Goal: Task Accomplishment & Management: Manage account settings

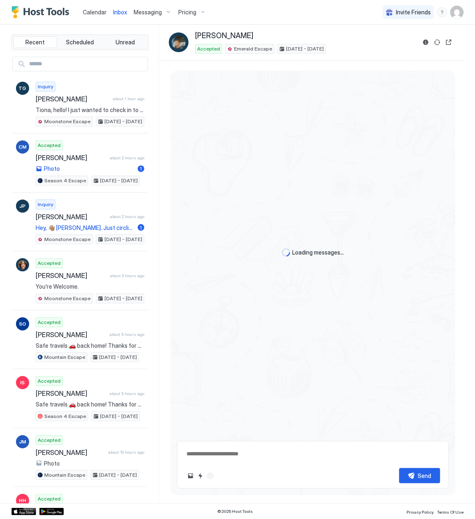
type textarea "*"
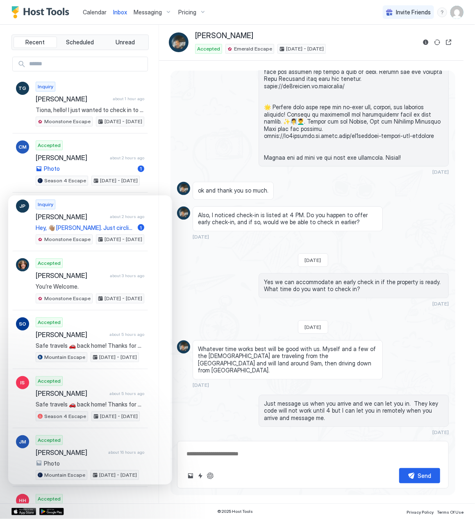
click at [183, 11] on span "Pricing" at bounding box center [187, 12] width 18 height 7
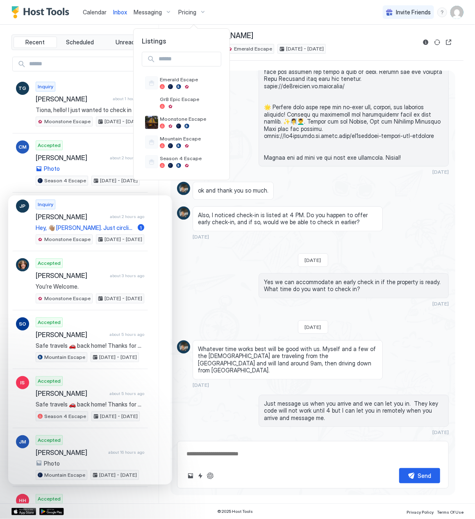
click at [196, 9] on div at bounding box center [237, 259] width 475 height 519
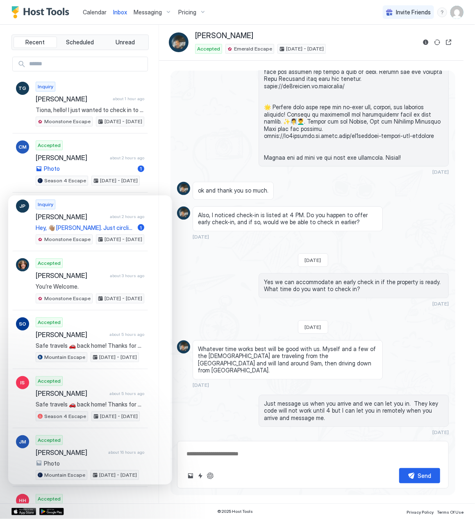
click at [196, 10] on div "Pricing" at bounding box center [192, 12] width 34 height 14
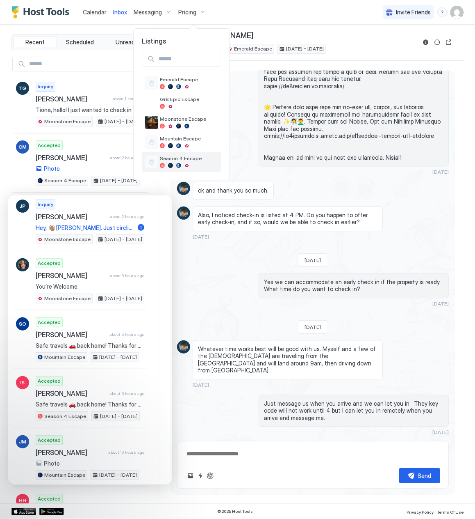
click at [157, 160] on div at bounding box center [151, 161] width 13 height 13
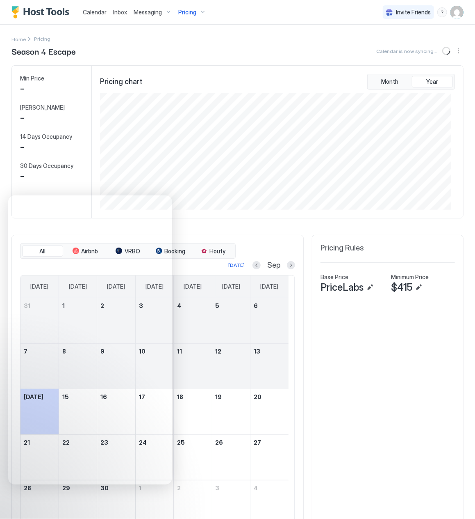
scroll to position [117, 351]
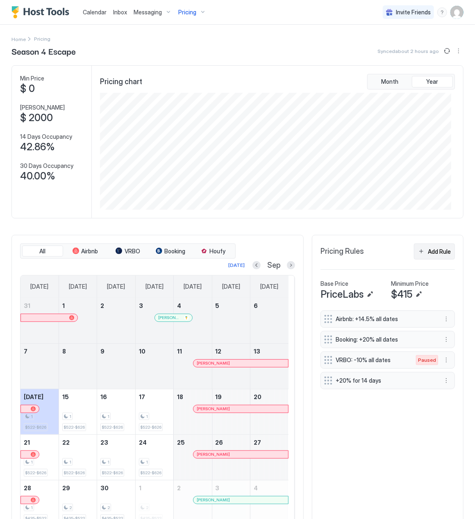
click at [420, 256] on button "Add Rule" at bounding box center [434, 251] width 41 height 16
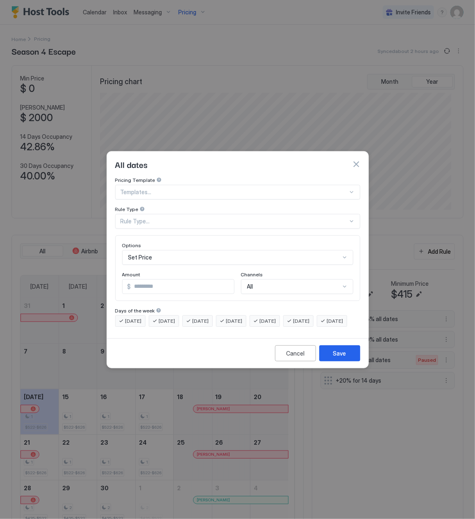
click at [171, 206] on div "Rule Type" at bounding box center [237, 210] width 245 height 8
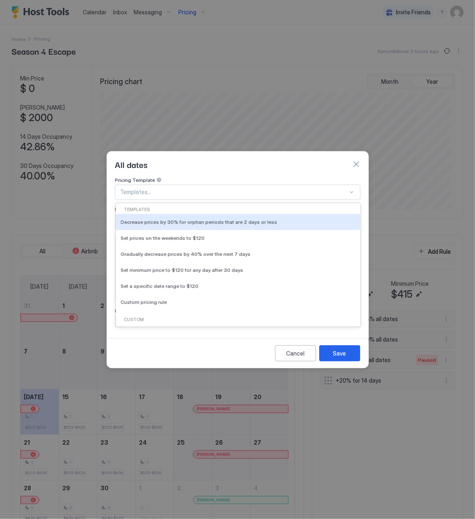
drag, startPoint x: 170, startPoint y: 191, endPoint x: 174, endPoint y: 187, distance: 5.5
click at [170, 191] on div "Templates..." at bounding box center [237, 192] width 245 height 15
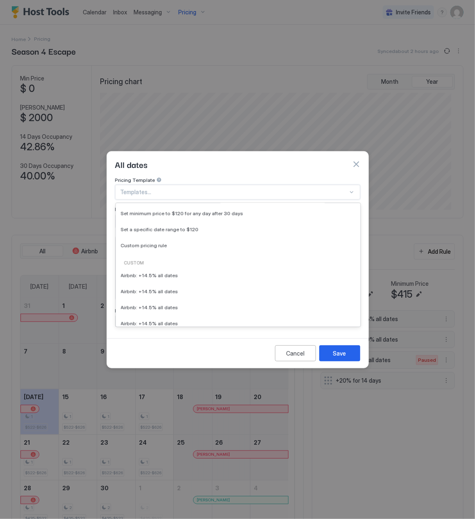
scroll to position [0, 0]
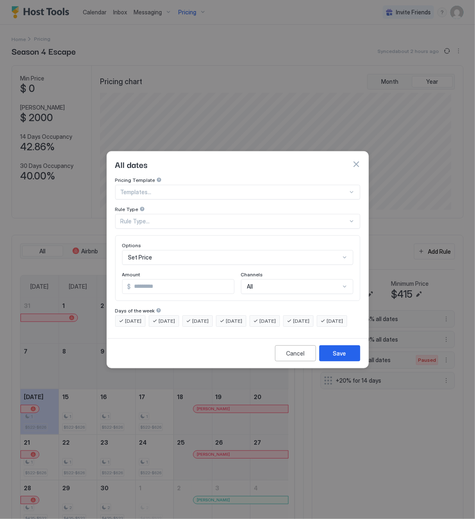
click at [252, 158] on div "All dates" at bounding box center [237, 164] width 245 height 12
drag, startPoint x: 178, startPoint y: 209, endPoint x: 179, endPoint y: 214, distance: 4.6
click at [179, 214] on div "Rule Type..." at bounding box center [237, 221] width 245 height 15
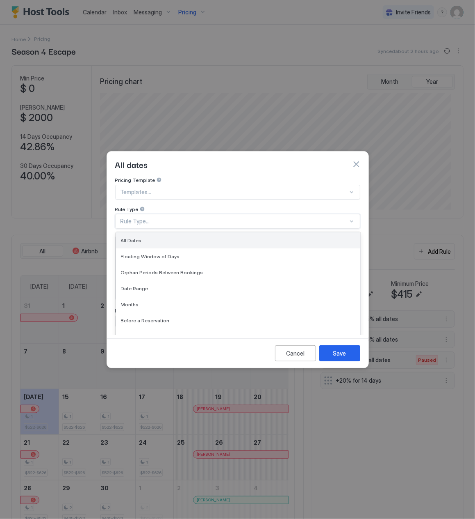
click at [137, 237] on span "All Dates" at bounding box center [131, 240] width 21 height 6
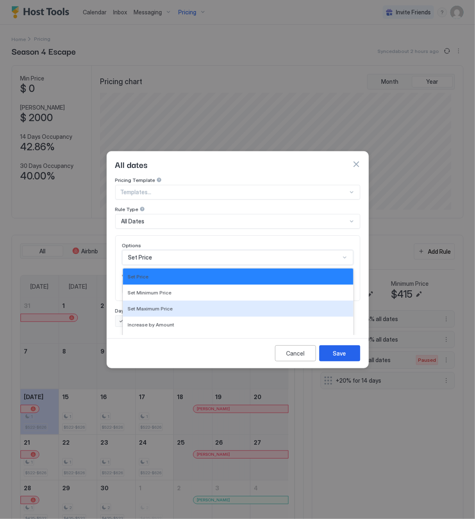
scroll to position [43, 0]
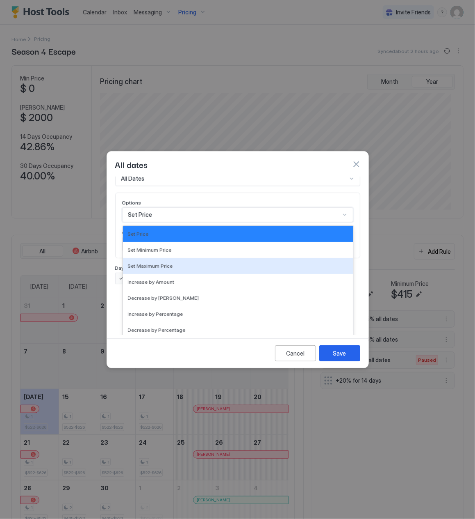
click at [148, 222] on div "17 results available. Use Up and Down to choose options, press Enter to select …" at bounding box center [237, 214] width 231 height 15
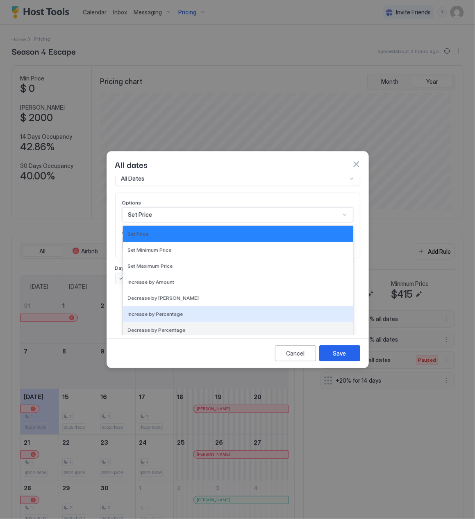
click at [173, 322] on div "Decrease by Percentage" at bounding box center [238, 330] width 231 height 16
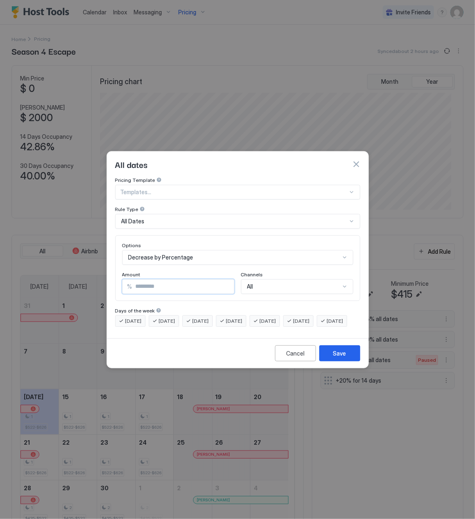
click at [160, 279] on input "*" at bounding box center [184, 286] width 102 height 14
type input "*"
click at [271, 279] on div "All" at bounding box center [297, 286] width 112 height 15
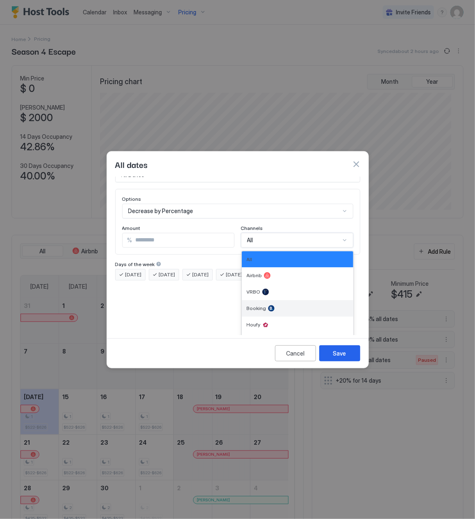
click at [268, 305] on div at bounding box center [271, 308] width 7 height 7
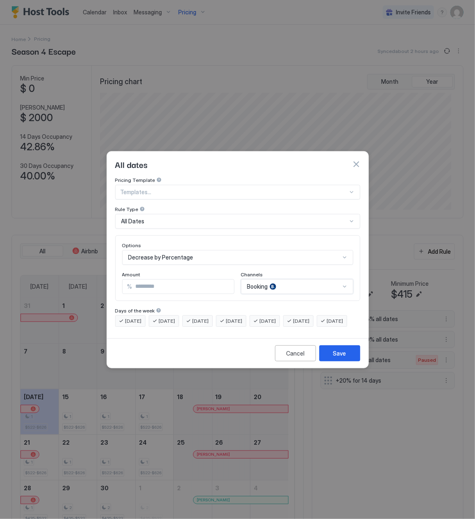
click at [173, 188] on div at bounding box center [235, 191] width 228 height 7
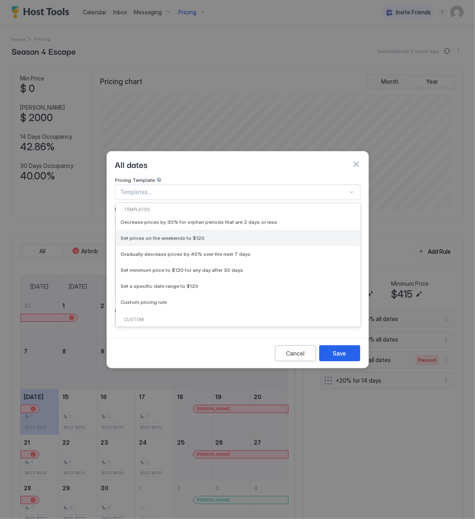
click at [354, 223] on div "Decrease prices by 30% for orphan periods that are 2 days or less Set prices on…" at bounding box center [238, 262] width 244 height 96
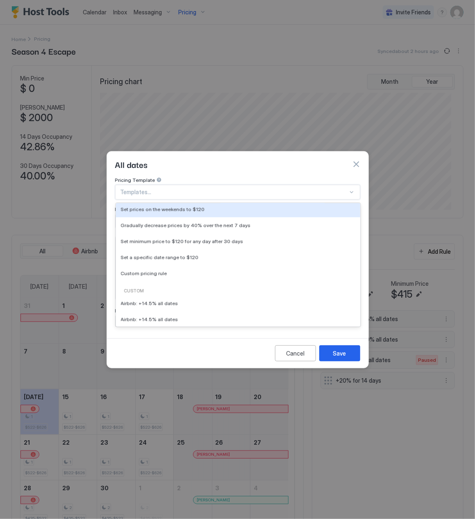
scroll to position [32, 0]
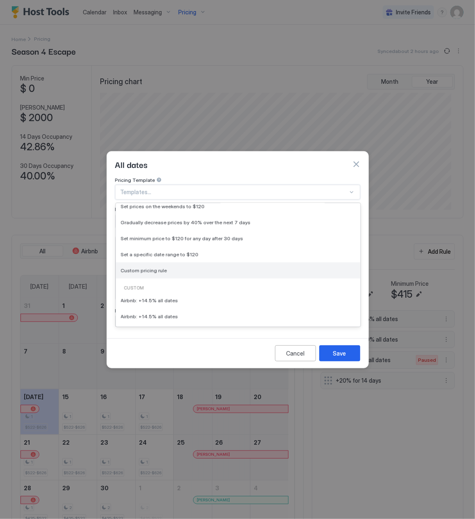
click at [167, 262] on div "Custom pricing rule" at bounding box center [238, 270] width 244 height 16
type input "***"
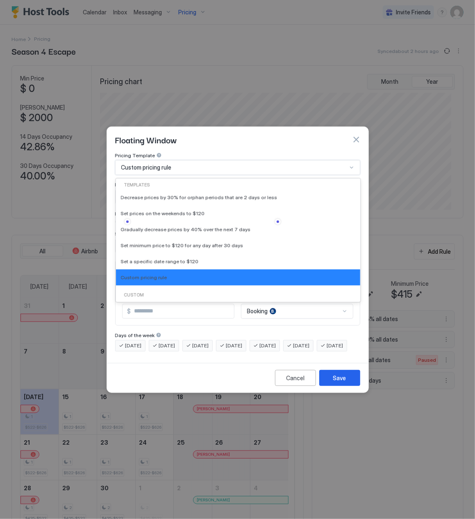
click at [160, 164] on span "Custom pricing rule" at bounding box center [146, 167] width 50 height 7
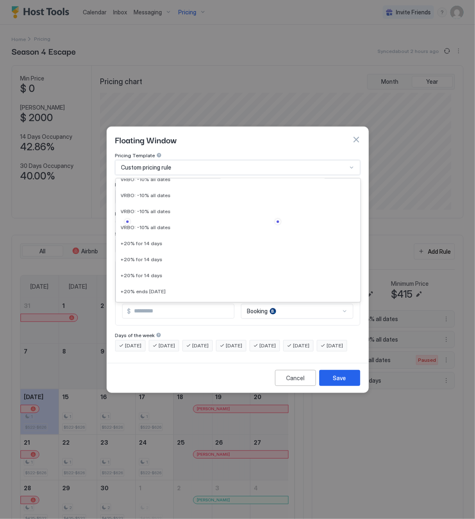
scroll to position [289, 0]
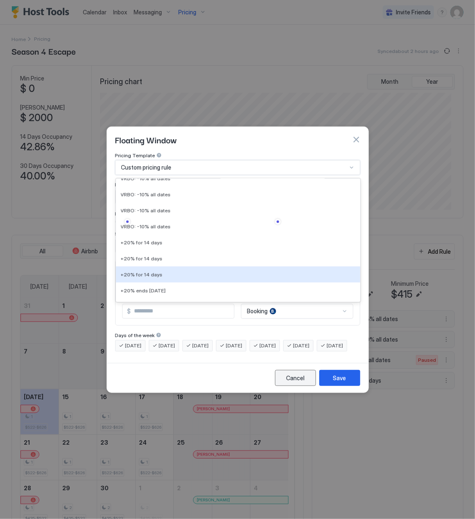
click at [282, 381] on button "Cancel" at bounding box center [295, 378] width 41 height 16
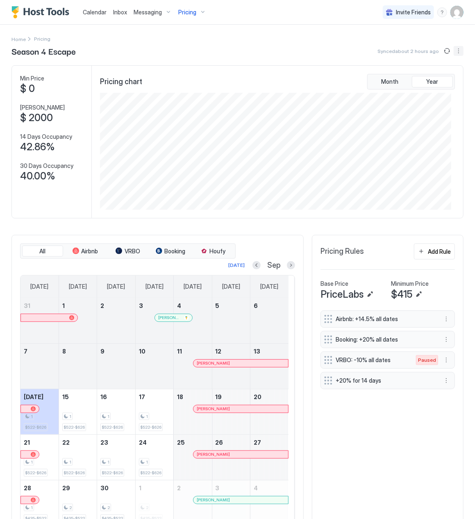
click at [455, 54] on button "More options" at bounding box center [459, 51] width 10 height 10
click at [334, 48] on div at bounding box center [237, 259] width 475 height 519
click at [203, 11] on div "Pricing" at bounding box center [192, 12] width 34 height 14
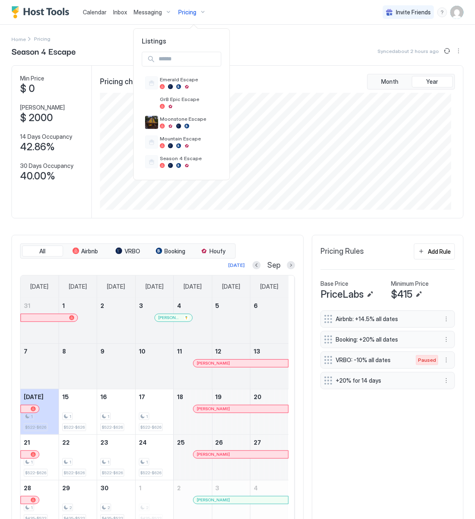
click at [307, 43] on div at bounding box center [237, 259] width 475 height 519
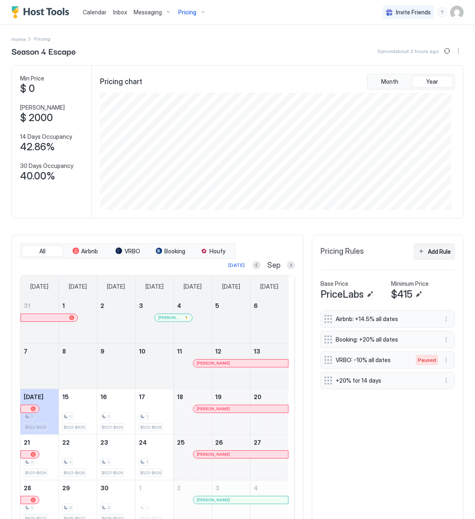
click at [420, 257] on button "Add Rule" at bounding box center [434, 251] width 41 height 16
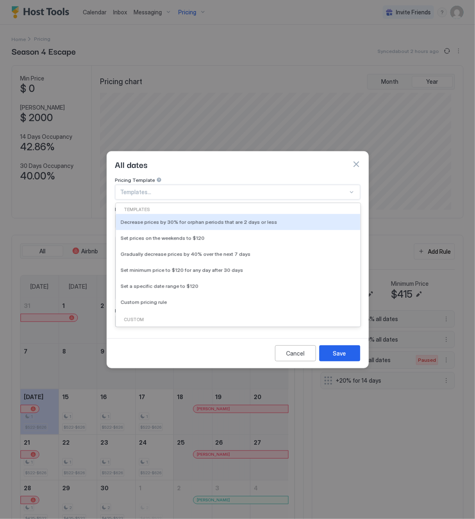
click at [163, 188] on div at bounding box center [235, 191] width 228 height 7
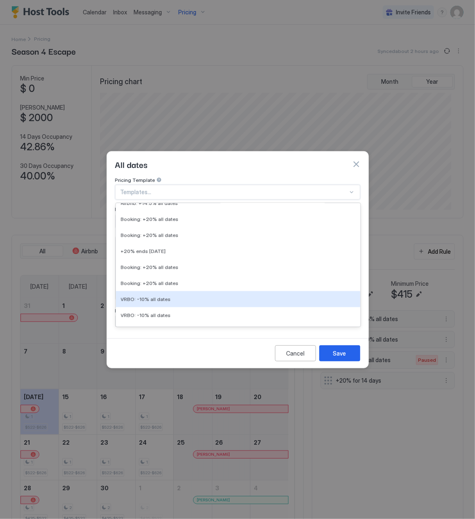
scroll to position [84, 0]
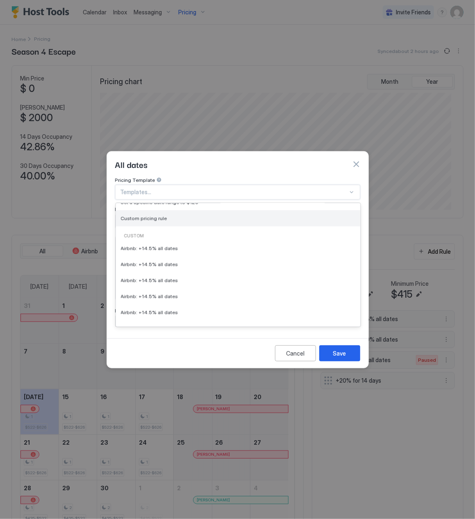
click at [148, 215] on div "Custom pricing rule" at bounding box center [238, 218] width 244 height 16
type input "***"
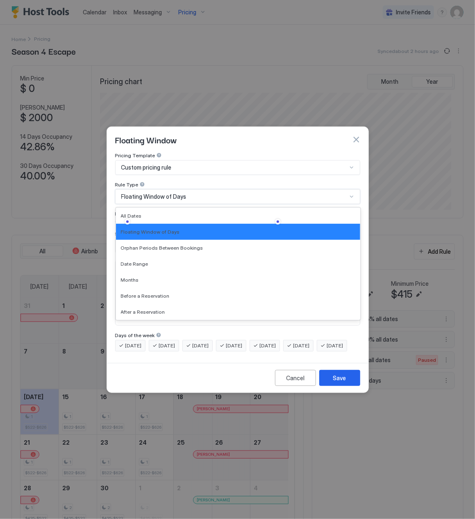
click at [158, 193] on span "Floating Window of Days" at bounding box center [153, 196] width 65 height 7
click at [148, 212] on div "All Dates" at bounding box center [238, 215] width 235 height 6
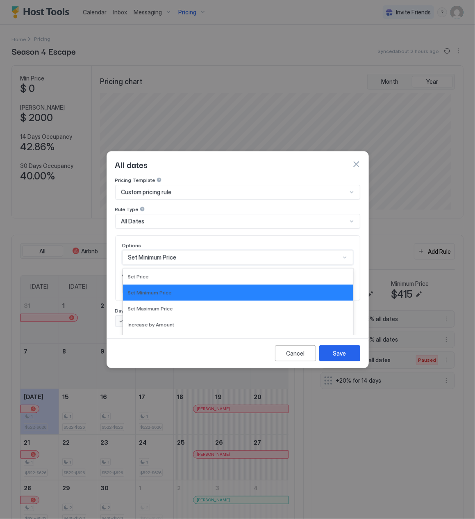
scroll to position [43, 0]
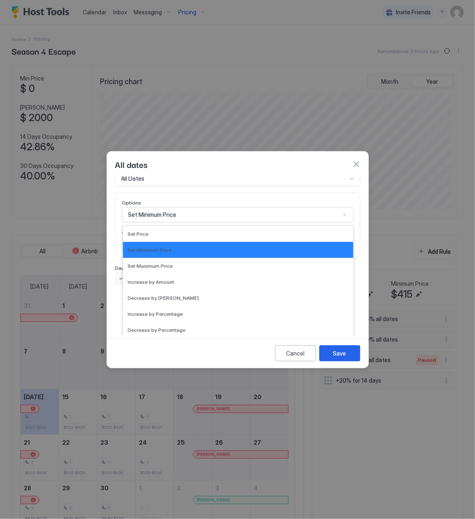
click at [151, 222] on div "17 results available. Use Up and Down to choose options, press Enter to select …" at bounding box center [237, 214] width 231 height 15
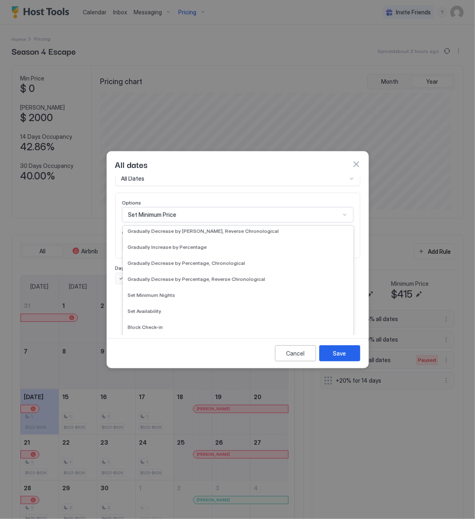
scroll to position [149, 0]
click at [172, 290] on div "Set Minimum Nights" at bounding box center [238, 293] width 221 height 6
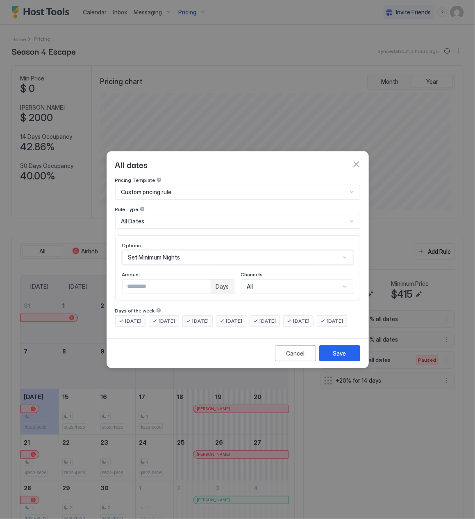
scroll to position [43, 0]
click at [160, 250] on div "option Set Minimum Nights, selected. Set Minimum Nights" at bounding box center [237, 257] width 231 height 15
click at [153, 251] on div "Set Minimum Nights" at bounding box center [237, 257] width 231 height 15
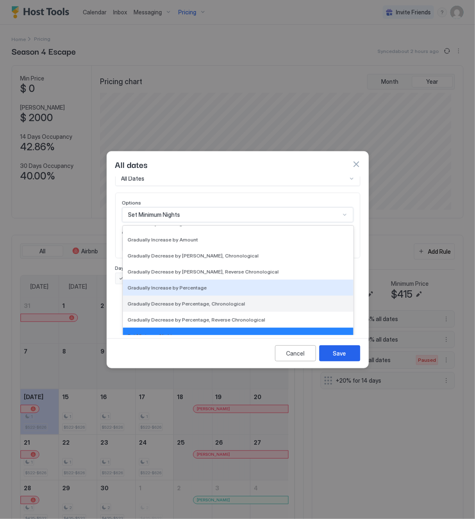
scroll to position [149, 0]
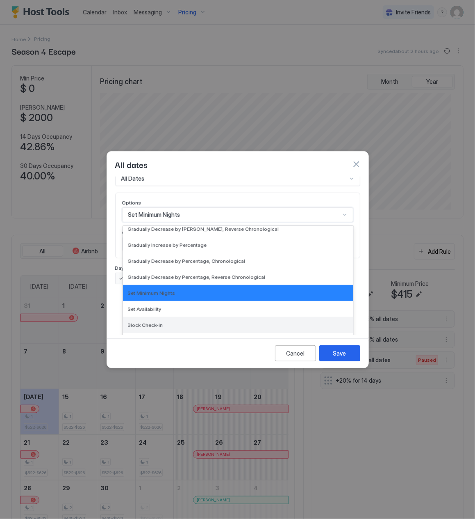
click at [158, 322] on span "Block Check-in" at bounding box center [145, 325] width 35 height 6
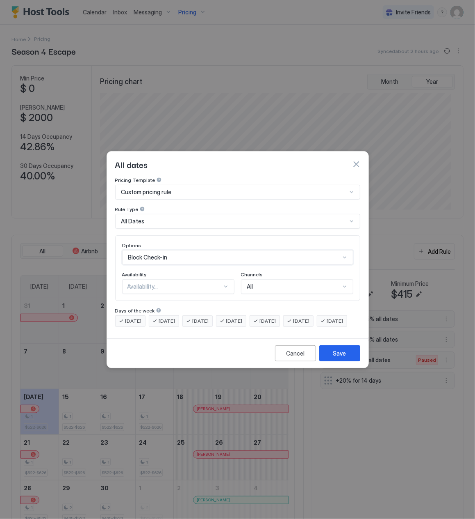
scroll to position [0, 0]
click at [179, 283] on div "Availability..." at bounding box center [175, 286] width 95 height 7
click at [151, 318] on div "Blocked" at bounding box center [179, 321] width 102 height 6
click at [121, 315] on div "[DATE]" at bounding box center [130, 320] width 30 height 11
click at [151, 315] on div "[DATE]" at bounding box center [164, 320] width 30 height 11
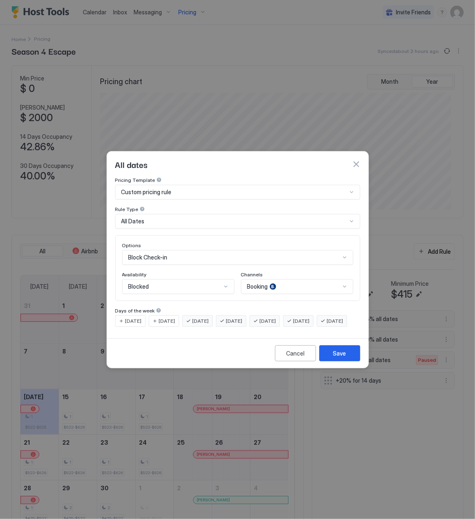
click at [201, 317] on span "[DATE]" at bounding box center [201, 320] width 16 height 7
click at [232, 315] on div "[DATE]" at bounding box center [231, 320] width 30 height 11
click at [276, 317] on span "[DATE]" at bounding box center [268, 320] width 16 height 7
click at [317, 327] on div "[DATE]" at bounding box center [332, 320] width 30 height 11
click at [344, 357] on div "Save" at bounding box center [340, 353] width 13 height 9
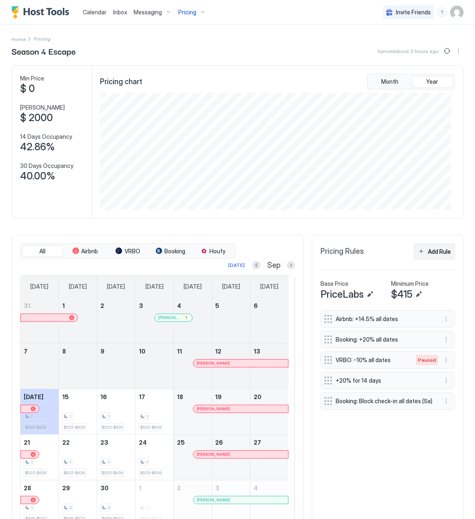
click at [428, 256] on div "Add Rule" at bounding box center [439, 251] width 23 height 9
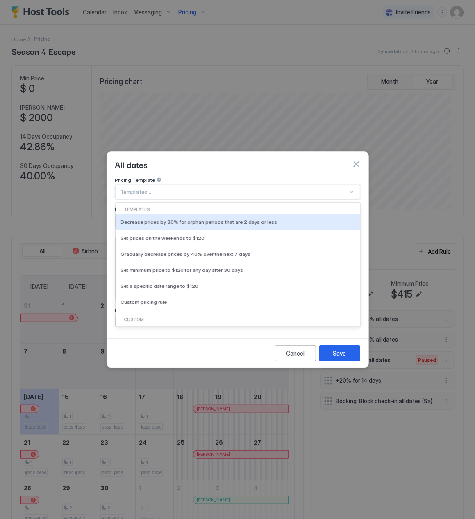
click at [163, 188] on div at bounding box center [235, 191] width 228 height 7
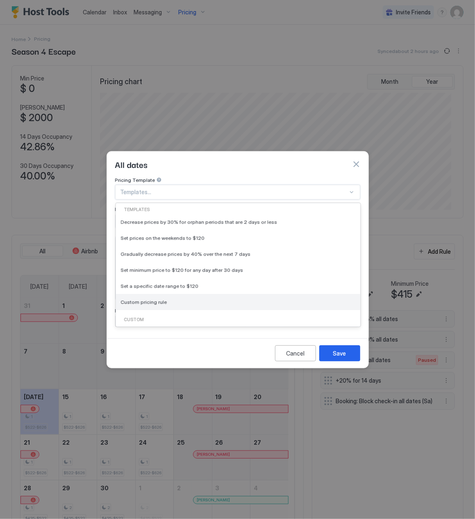
click at [160, 294] on div "Custom pricing rule" at bounding box center [238, 302] width 244 height 16
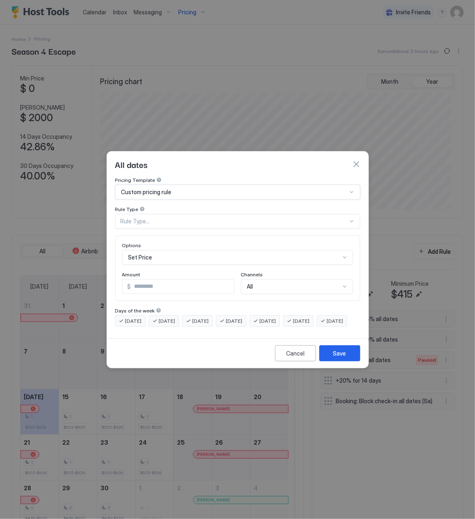
type input "***"
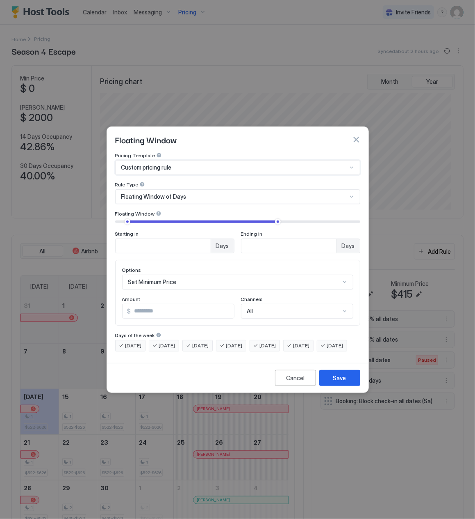
click at [153, 193] on span "Floating Window of Days" at bounding box center [153, 196] width 65 height 7
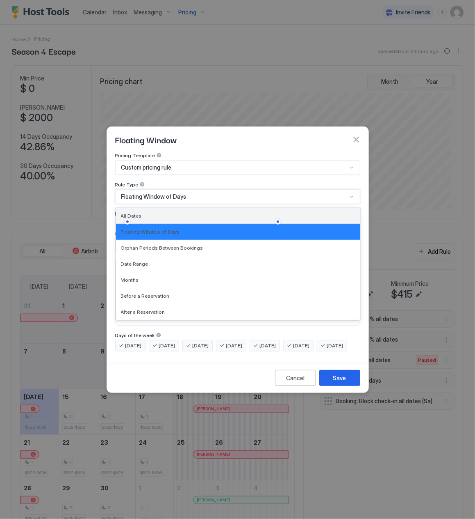
click at [149, 212] on div "All Dates" at bounding box center [238, 215] width 235 height 6
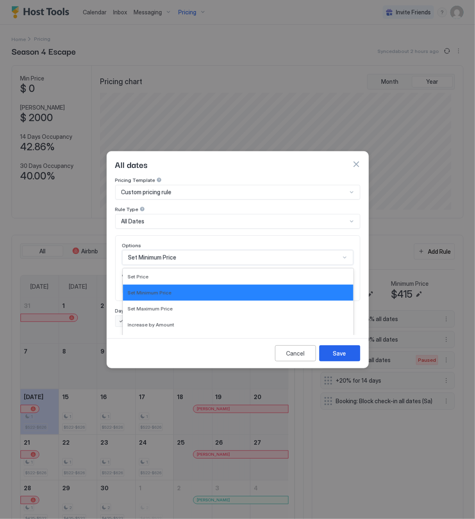
scroll to position [43, 0]
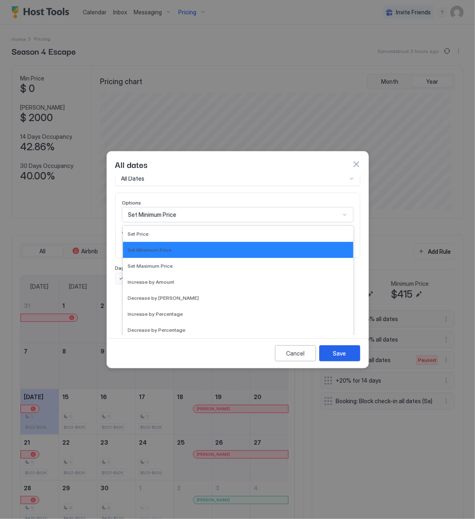
click at [169, 222] on div "17 results available. Use Up and Down to choose options, press Enter to select …" at bounding box center [237, 214] width 231 height 15
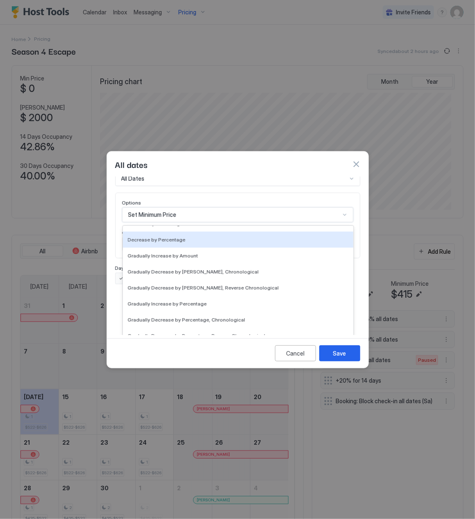
scroll to position [149, 0]
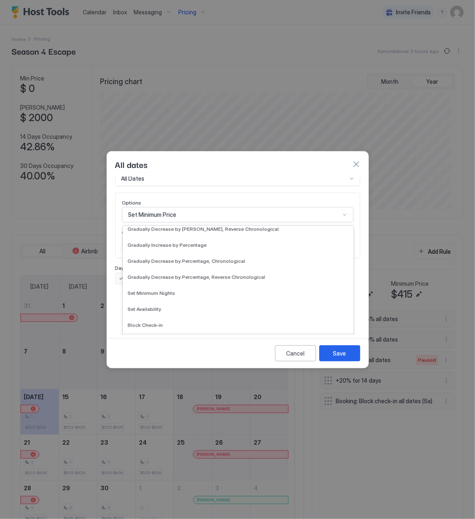
drag, startPoint x: 171, startPoint y: 324, endPoint x: 171, endPoint y: 331, distance: 7.8
click at [171, 331] on div "Set Price Set Minimum Price Set Maximum Price Increase by Amount Decrease by Am…" at bounding box center [238, 287] width 231 height 123
click at [171, 338] on div "Block Check-out" at bounding box center [238, 341] width 221 height 6
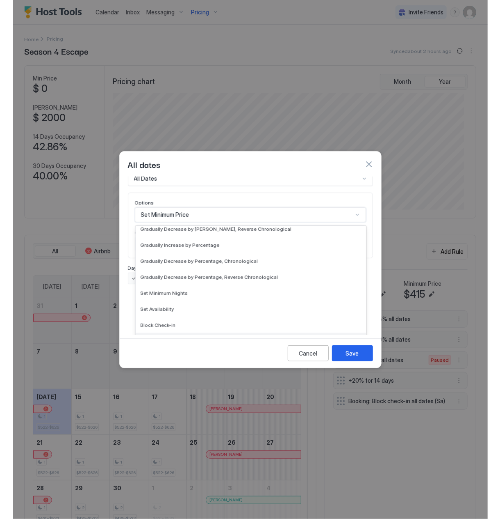
scroll to position [0, 0]
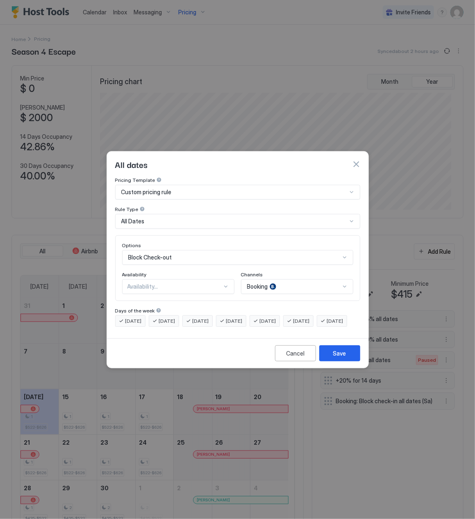
drag, startPoint x: 126, startPoint y: 313, endPoint x: 151, endPoint y: 315, distance: 24.4
click at [127, 317] on span "[DATE]" at bounding box center [134, 320] width 16 height 7
drag, startPoint x: 153, startPoint y: 314, endPoint x: 207, endPoint y: 315, distance: 53.7
click at [154, 315] on div "[DATE]" at bounding box center [164, 320] width 30 height 11
click at [209, 317] on span "[DATE]" at bounding box center [201, 320] width 16 height 7
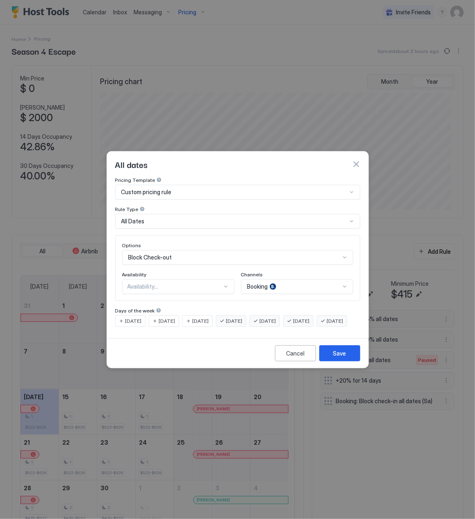
drag, startPoint x: 129, startPoint y: 324, endPoint x: 217, endPoint y: 323, distance: 87.8
click at [327, 324] on span "[DATE]" at bounding box center [335, 320] width 16 height 7
drag, startPoint x: 237, startPoint y: 313, endPoint x: 257, endPoint y: 313, distance: 20.5
click at [237, 315] on div "[DATE]" at bounding box center [231, 320] width 30 height 11
click at [275, 317] on span "[DATE]" at bounding box center [268, 320] width 16 height 7
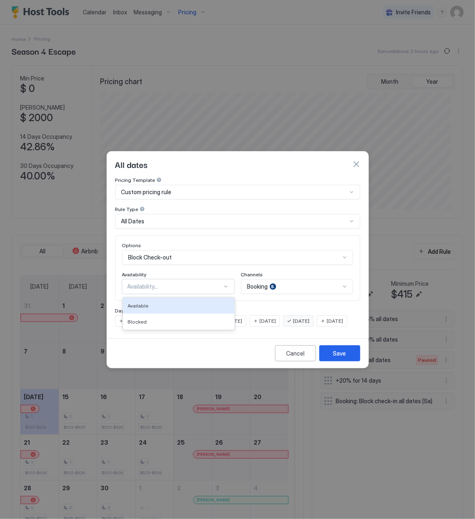
click at [150, 283] on div "Availability..." at bounding box center [175, 286] width 95 height 7
click at [138, 318] on span "Blocked" at bounding box center [137, 321] width 19 height 6
click at [338, 357] on div "Save" at bounding box center [340, 353] width 13 height 9
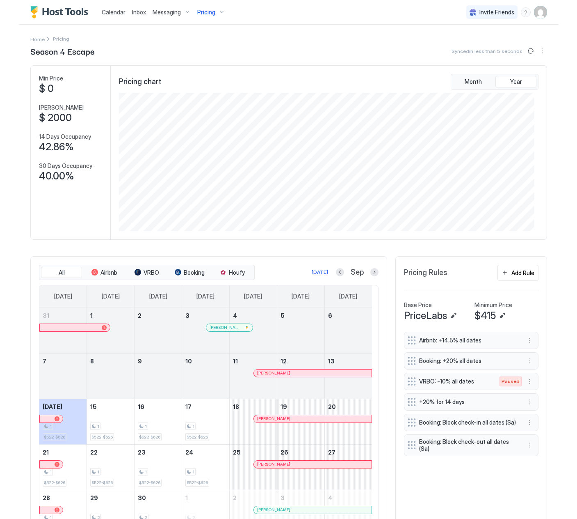
scroll to position [410092, 409816]
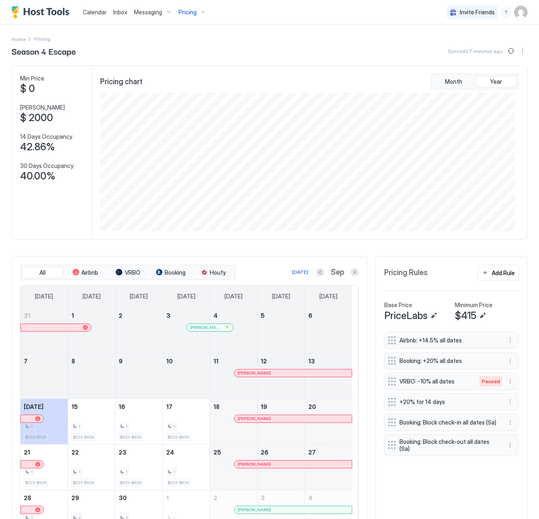
click at [414, 484] on div "Airbnb: +14.5% all dates Booking: +20% all dates VRBO: -10% all dates Paused +2…" at bounding box center [451, 433] width 135 height 204
click at [475, 50] on button "Sync prices" at bounding box center [511, 51] width 10 height 10
click at [410, 494] on div "Airbnb: +14.5% all dates Booking: +20% all dates VRBO: -10% all dates Paused +2…" at bounding box center [451, 433] width 135 height 204
click at [3, 351] on div "Home Pricing Season 4 Escape Synced 25 minutes ago Min Price $ 0 Max Price $ 20…" at bounding box center [269, 289] width 539 height 528
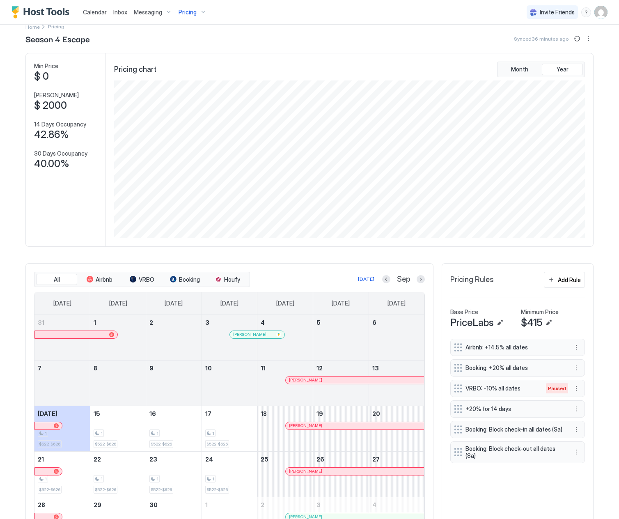
scroll to position [0, 0]
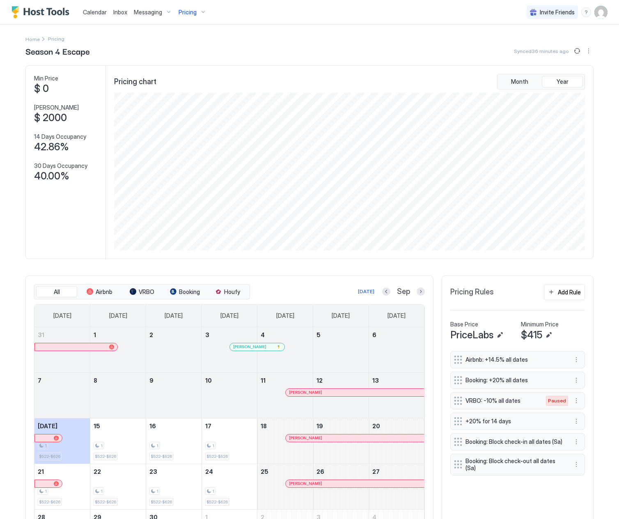
click at [196, 10] on div "Pricing" at bounding box center [192, 12] width 34 height 14
click at [183, 141] on span "Mountain Escape" at bounding box center [189, 138] width 58 height 6
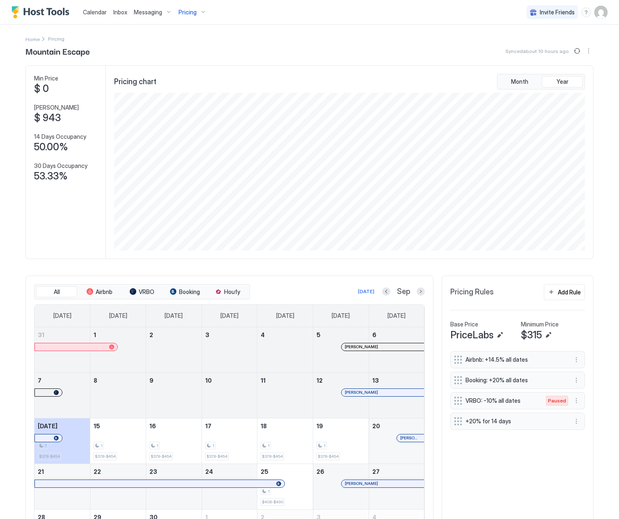
click at [179, 7] on div "Pricing" at bounding box center [192, 12] width 34 height 14
click at [187, 157] on span "Season 4 Escape" at bounding box center [189, 158] width 58 height 6
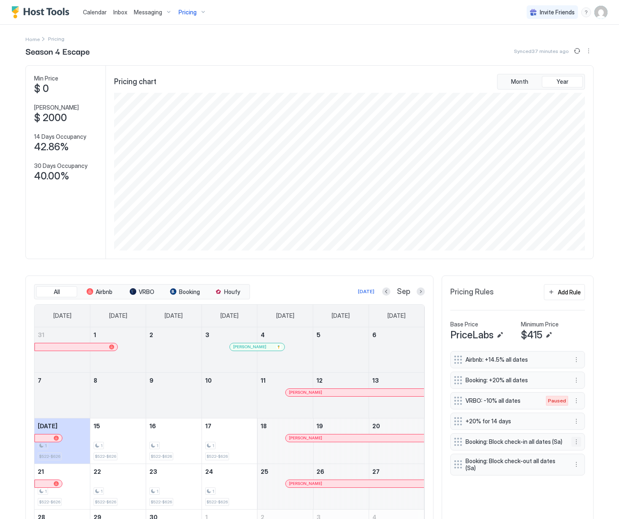
click at [475, 446] on button "More options" at bounding box center [576, 441] width 10 height 10
click at [475, 485] on span "Delete" at bounding box center [588, 483] width 15 height 6
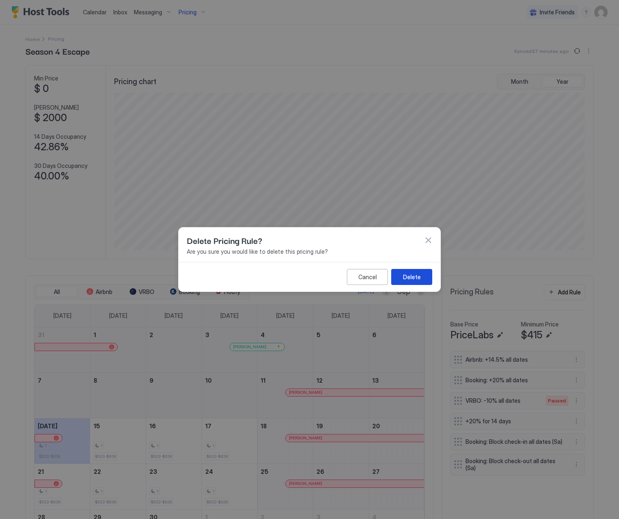
click at [427, 277] on button "Delete" at bounding box center [411, 277] width 41 height 16
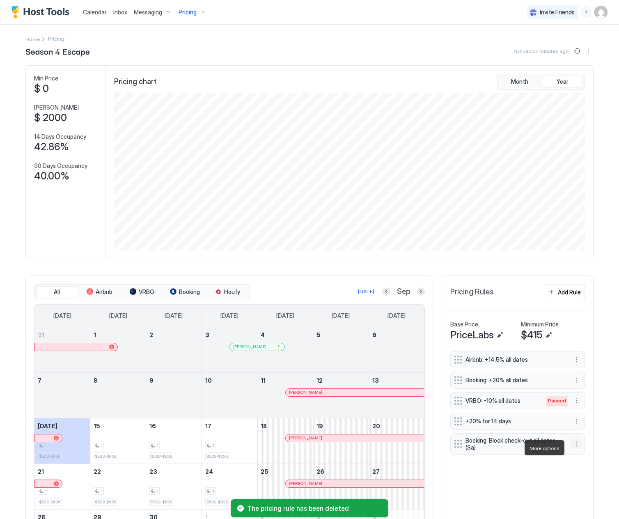
click at [475, 448] on button "More options" at bounding box center [576, 444] width 10 height 10
click at [475, 482] on span "Delete" at bounding box center [588, 485] width 15 height 6
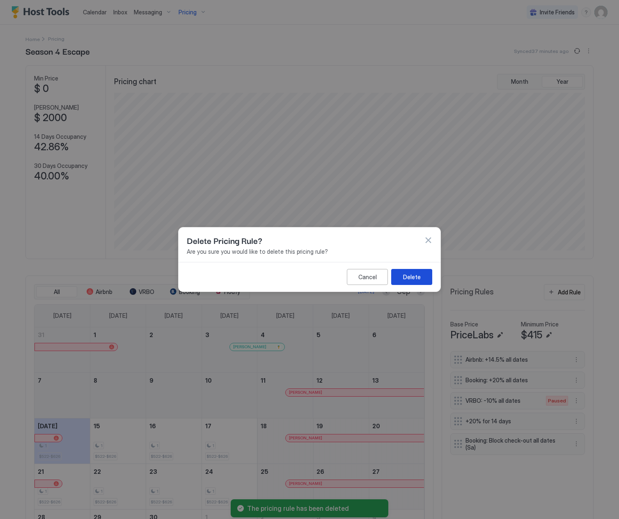
click at [409, 276] on div "Delete" at bounding box center [412, 276] width 18 height 9
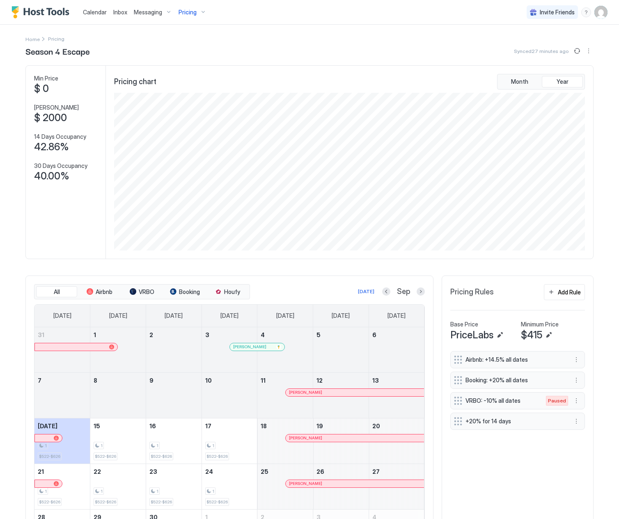
scroll to position [71, 0]
